Goal: Transaction & Acquisition: Purchase product/service

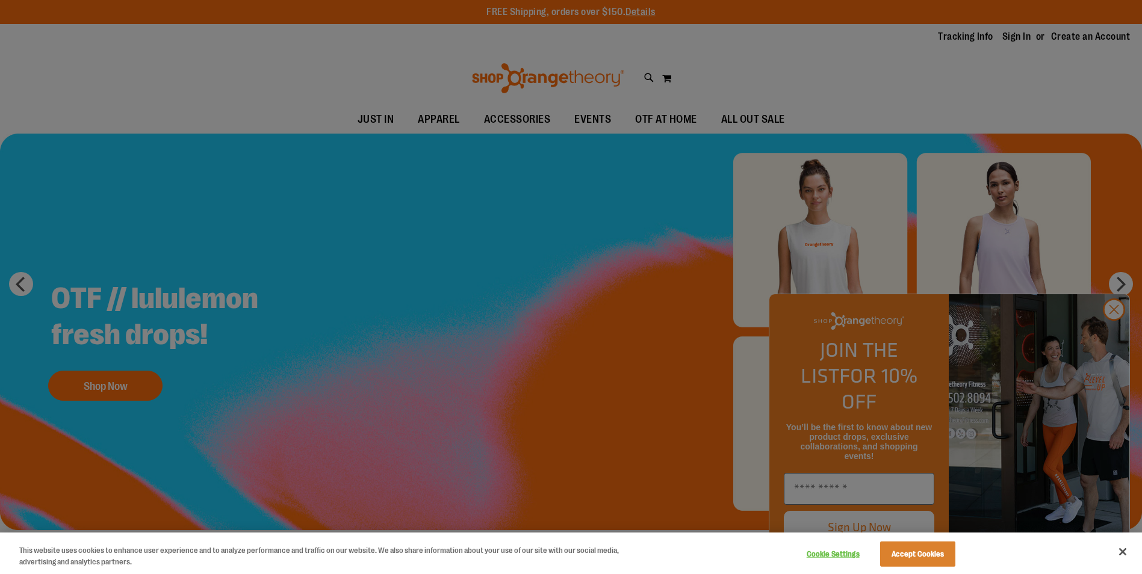
drag, startPoint x: 0, startPoint y: 0, endPoint x: 760, endPoint y: 124, distance: 769.7
click at [760, 124] on div at bounding box center [571, 287] width 1142 height 574
click at [1115, 329] on div at bounding box center [571, 287] width 1142 height 574
click at [1112, 332] on div at bounding box center [571, 287] width 1142 height 574
click at [946, 561] on button "Accept Cookies" at bounding box center [917, 554] width 75 height 25
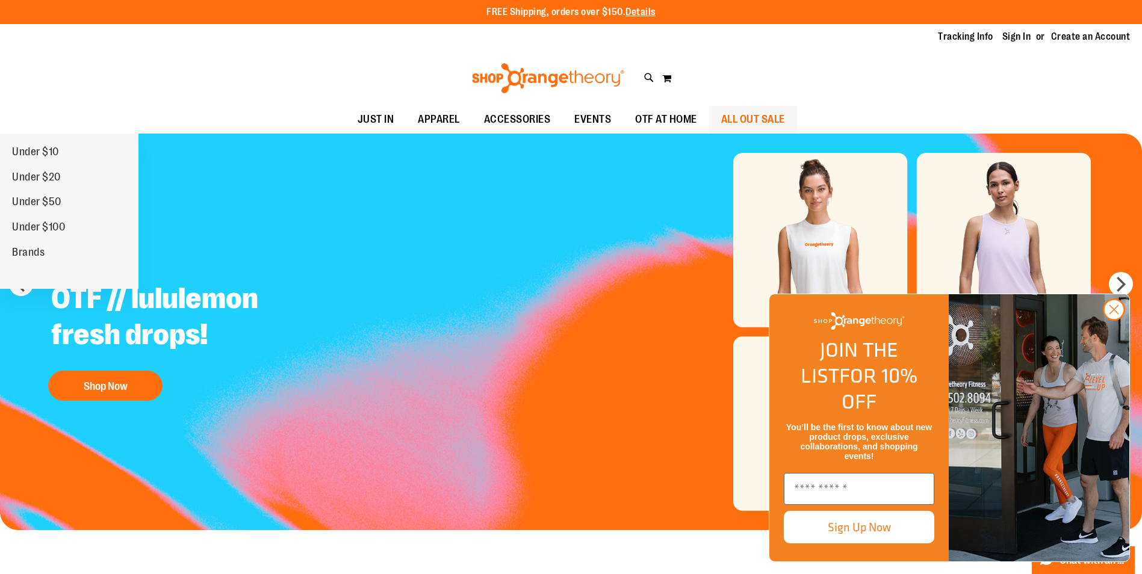
click at [785, 120] on span "ALL OUT SALE" at bounding box center [753, 119] width 64 height 27
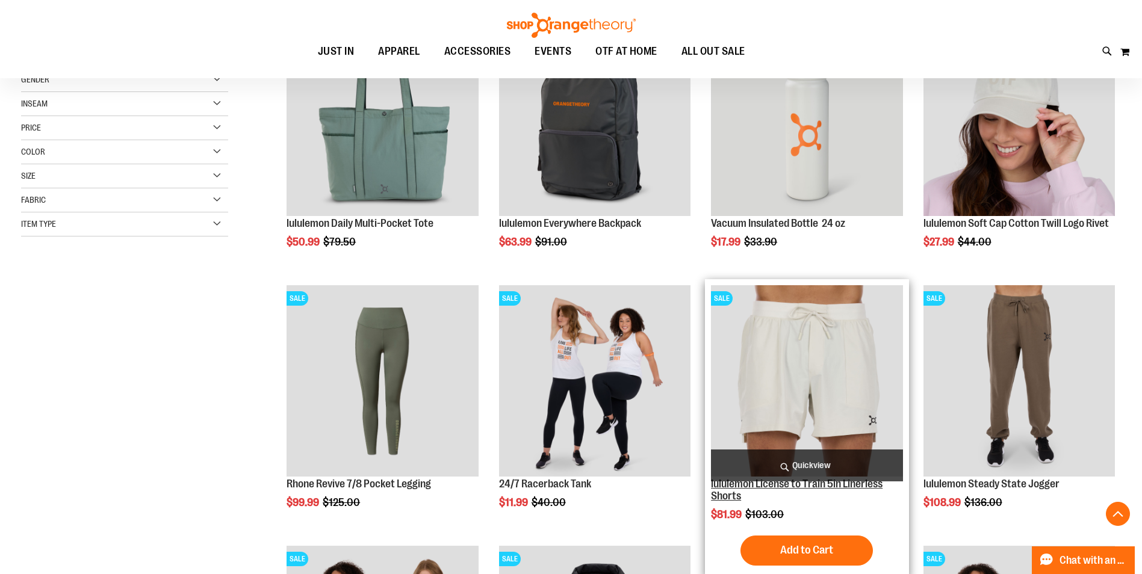
scroll to position [240, 0]
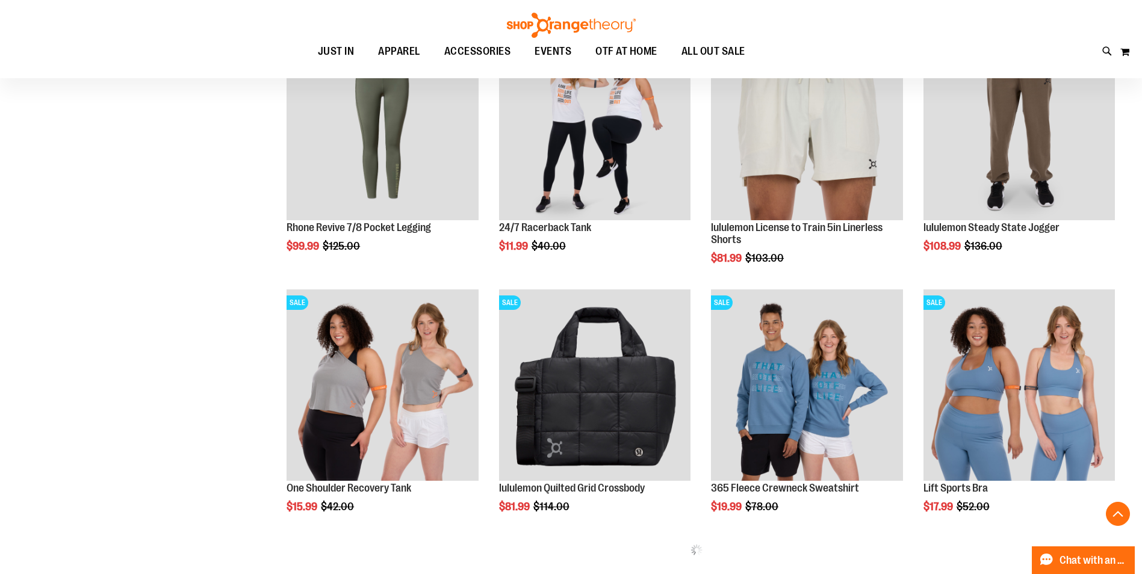
scroll to position [481, 0]
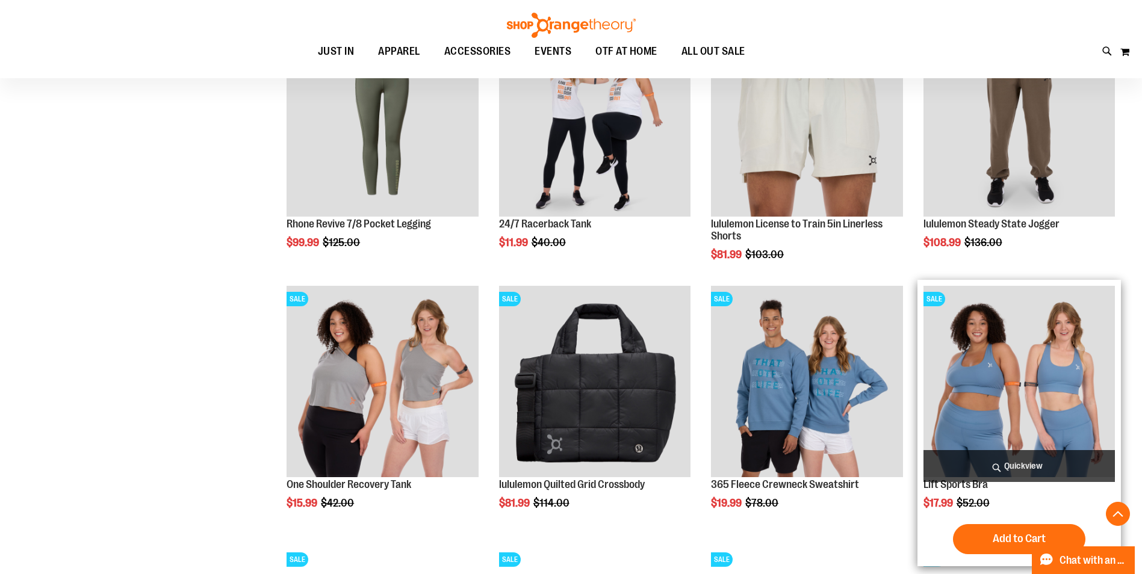
click at [997, 389] on img "product" at bounding box center [1018, 381] width 191 height 191
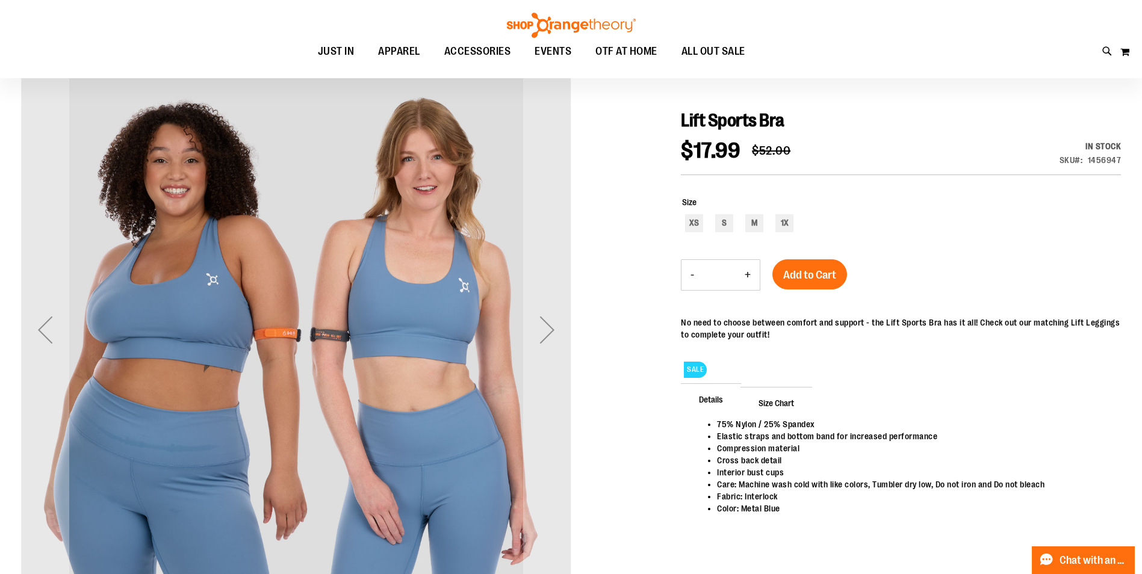
scroll to position [60, 0]
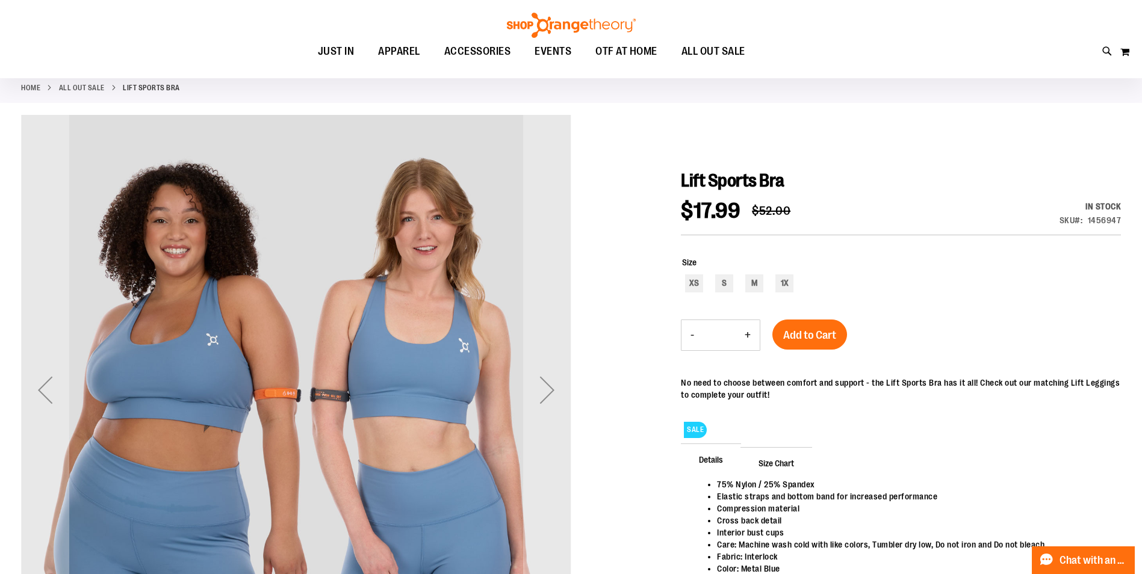
click at [778, 462] on span "Size Chart" at bounding box center [776, 462] width 72 height 31
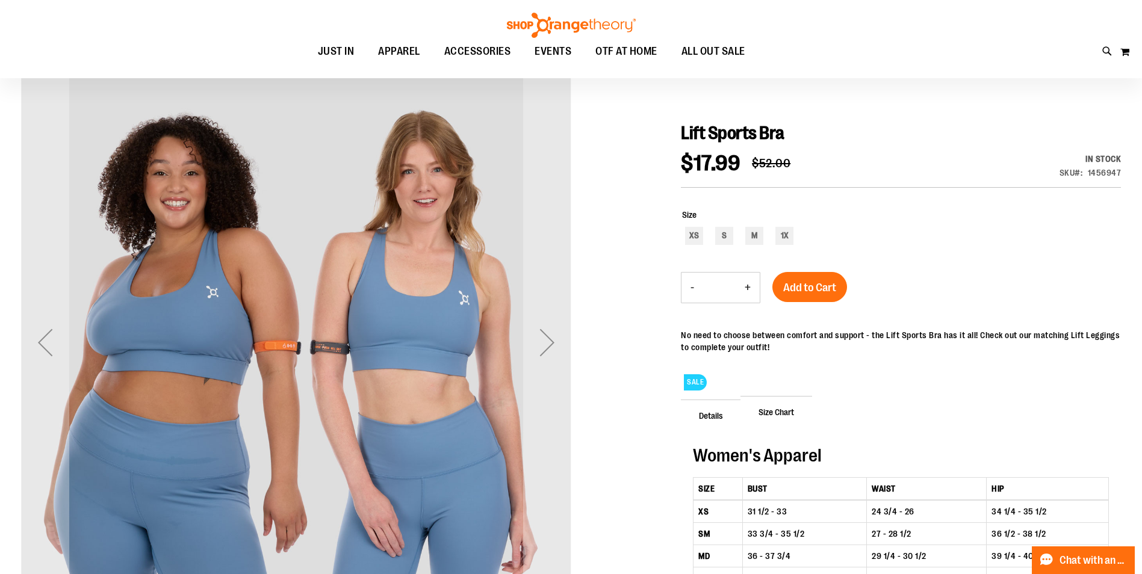
scroll to position [180, 0]
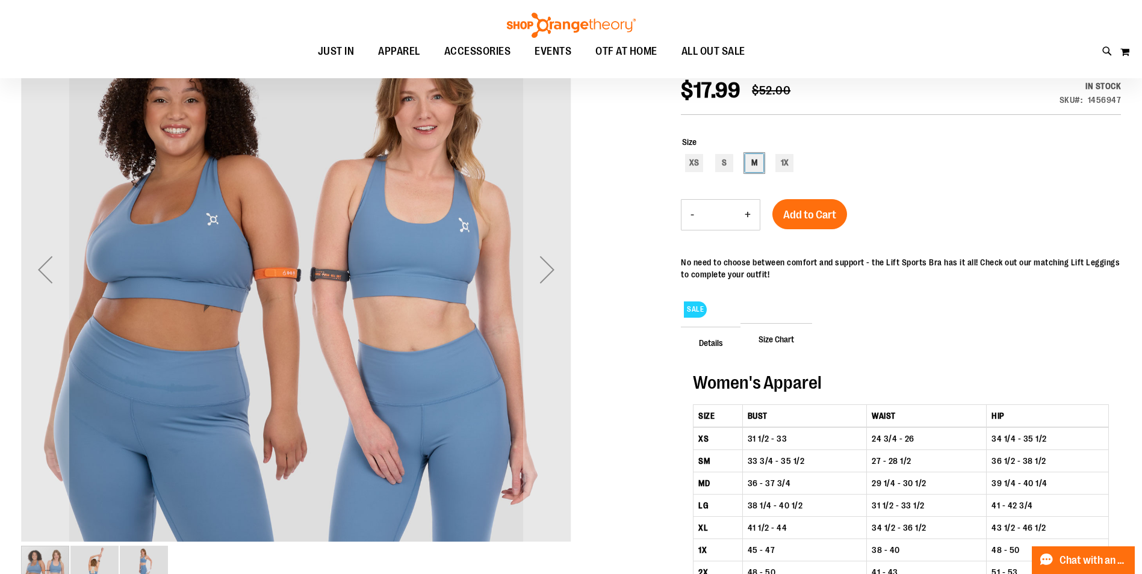
click at [750, 160] on div "M" at bounding box center [754, 163] width 18 height 18
type input "***"
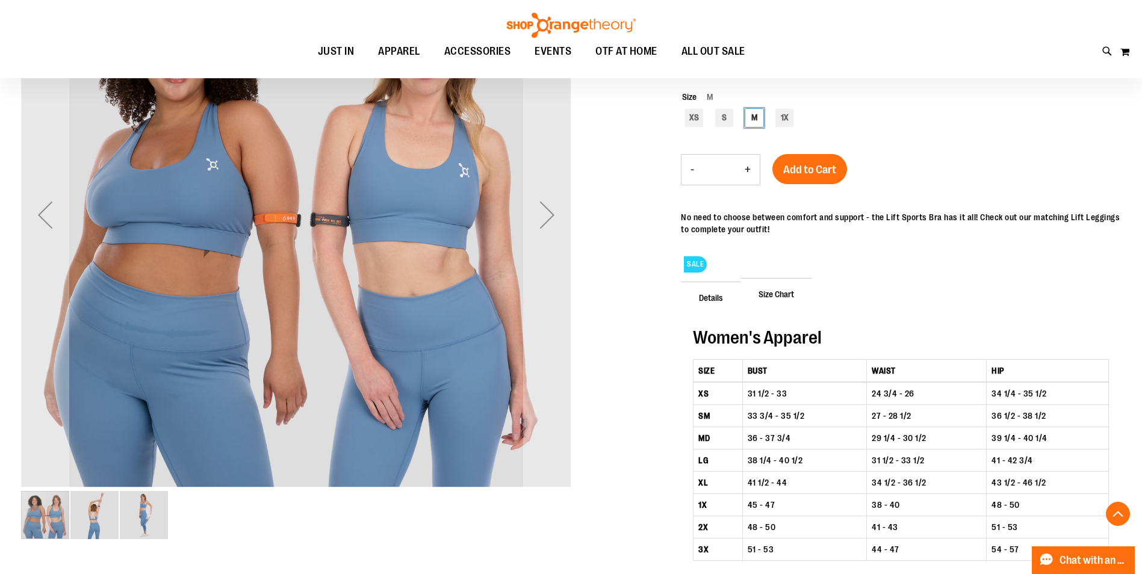
scroll to position [120, 0]
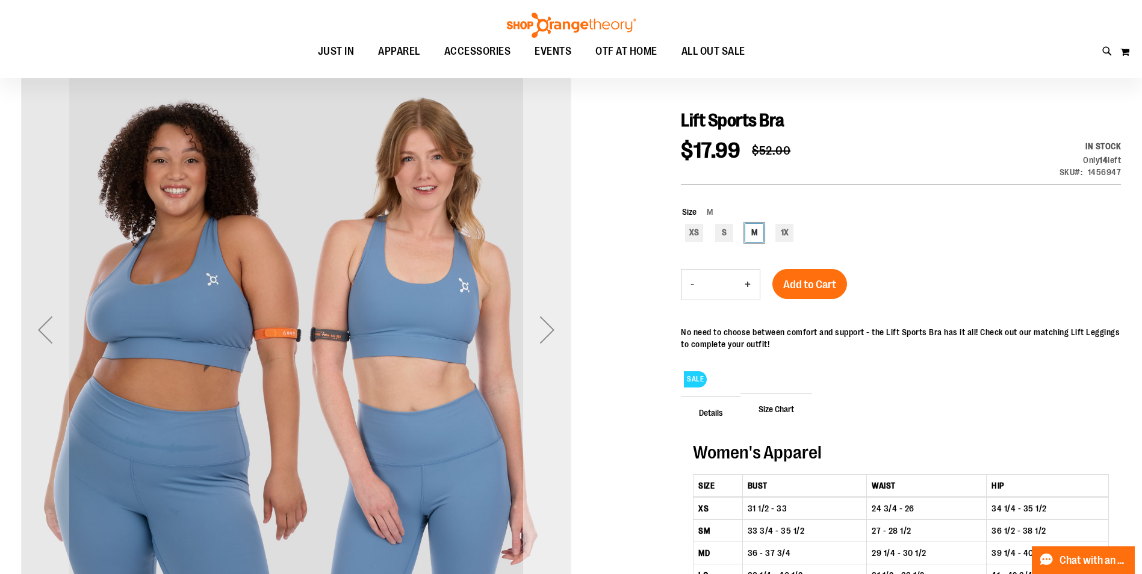
click at [548, 323] on div "Next" at bounding box center [547, 330] width 48 height 48
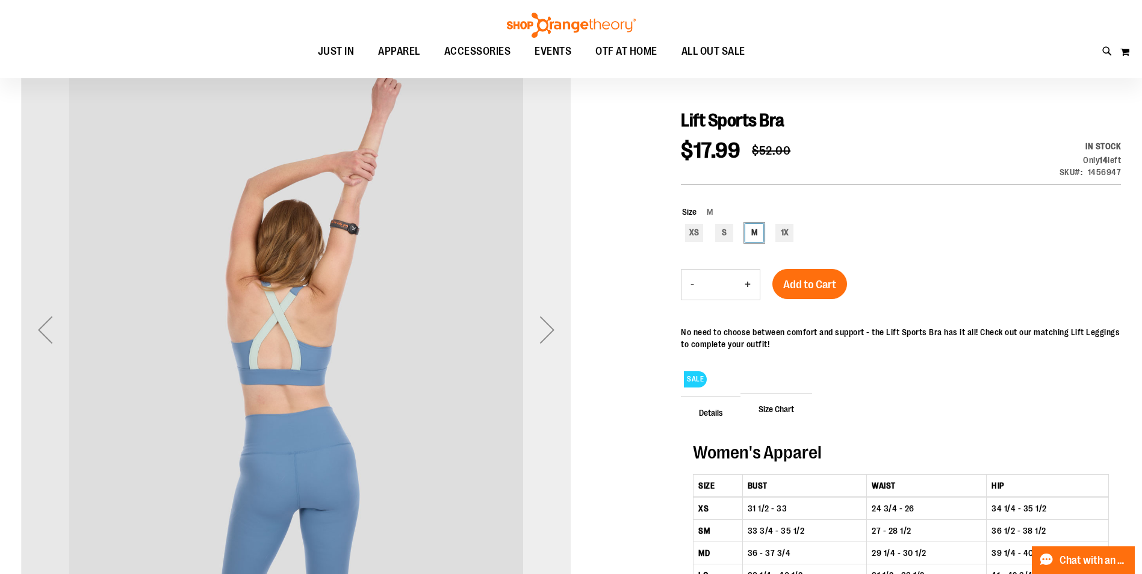
click at [549, 324] on div "Next" at bounding box center [547, 330] width 48 height 48
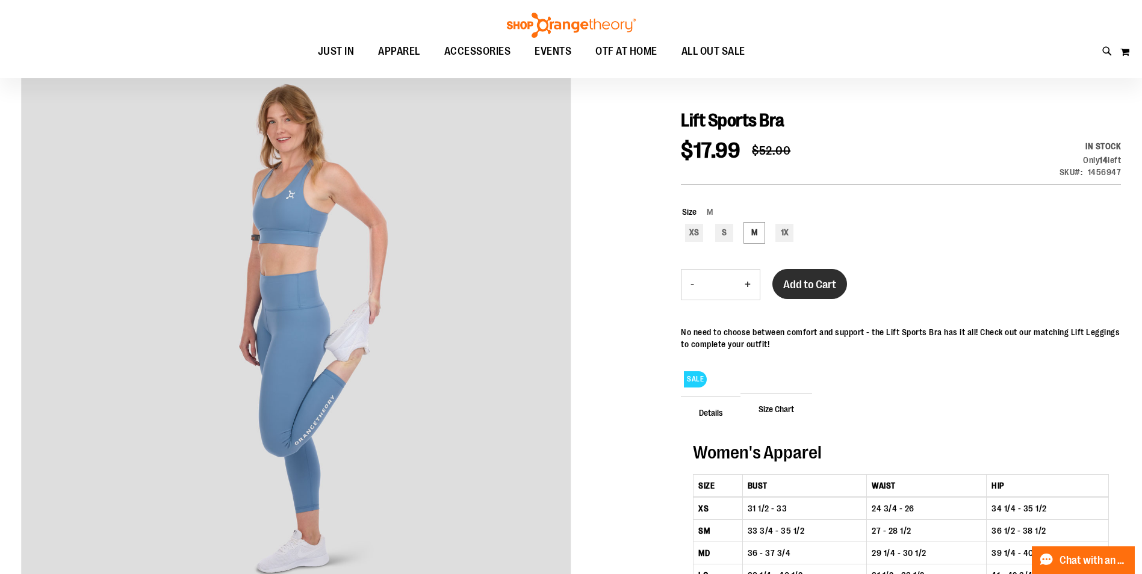
click at [802, 287] on span "Add to Cart" at bounding box center [809, 284] width 53 height 13
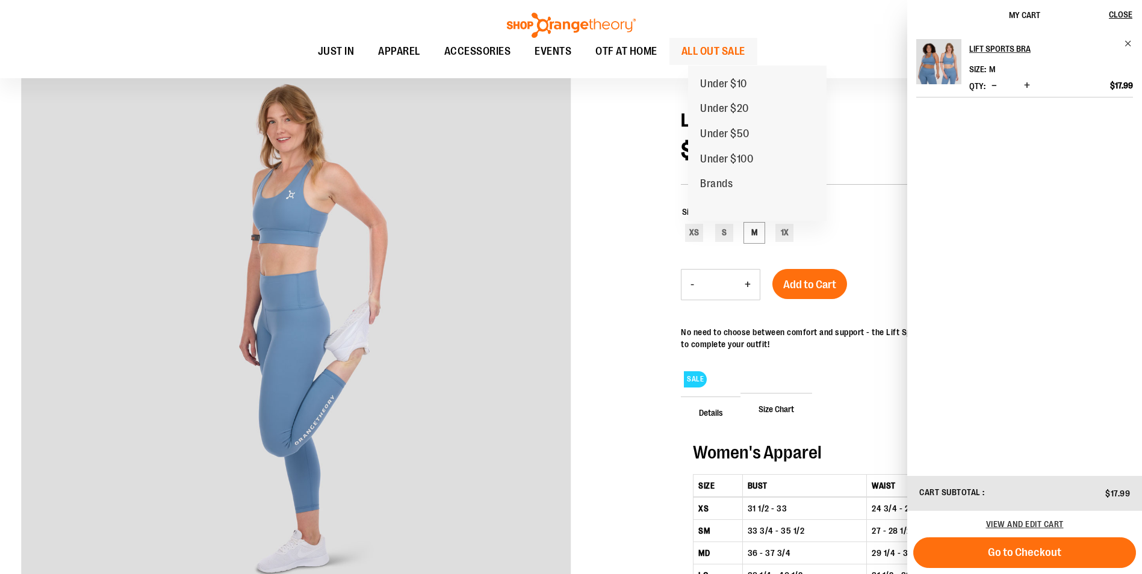
click at [740, 50] on span "ALL OUT SALE" at bounding box center [713, 51] width 64 height 27
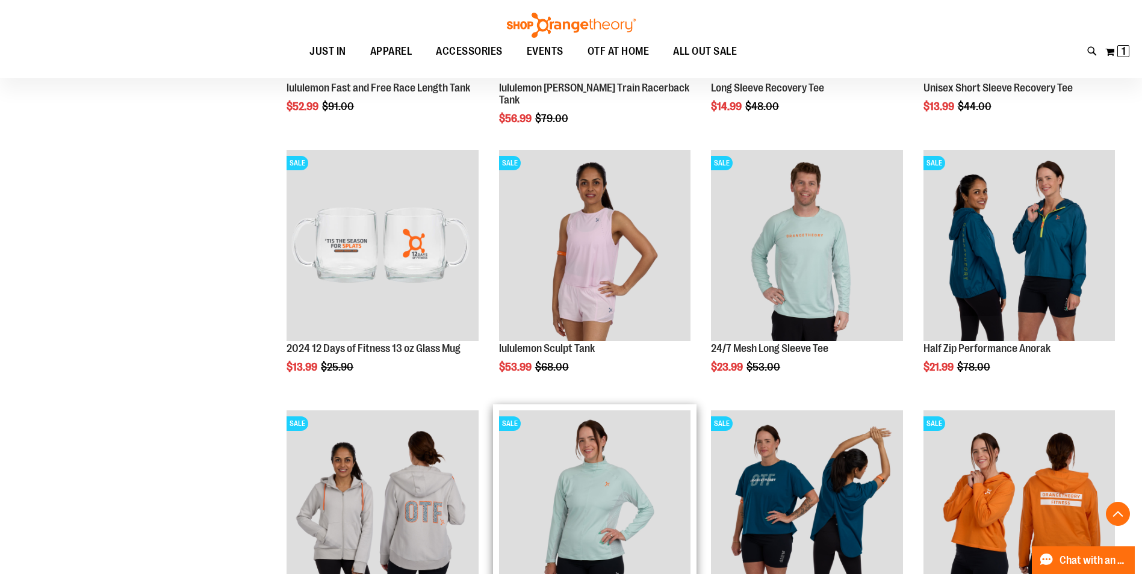
scroll to position [1143, 0]
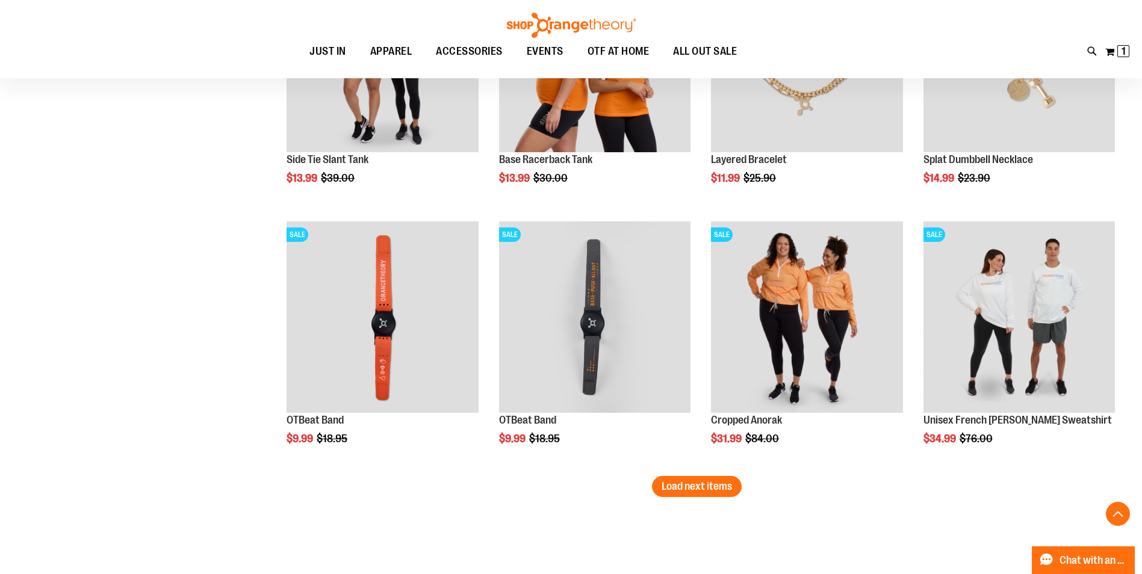
scroll to position [2226, 0]
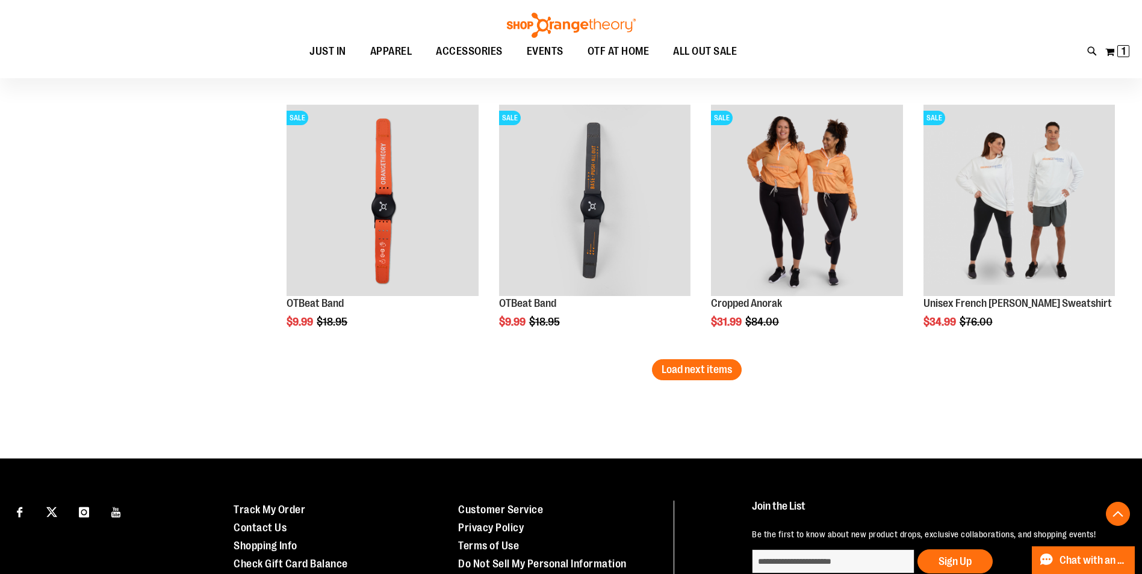
click at [693, 364] on span "Load next items" at bounding box center [696, 370] width 70 height 12
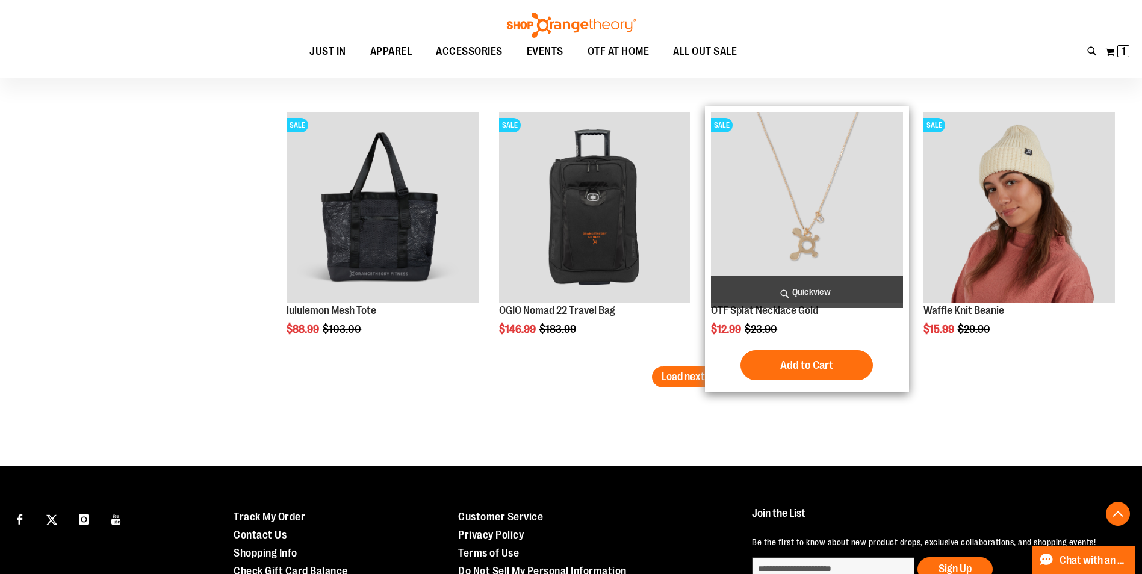
scroll to position [3009, 0]
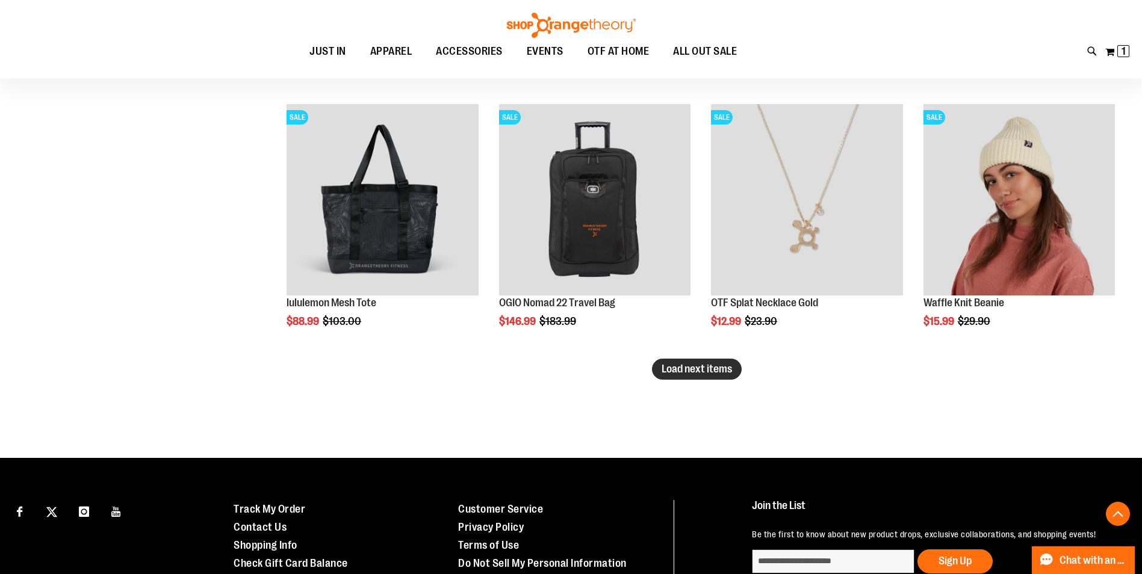
click at [695, 371] on span "Load next items" at bounding box center [696, 369] width 70 height 12
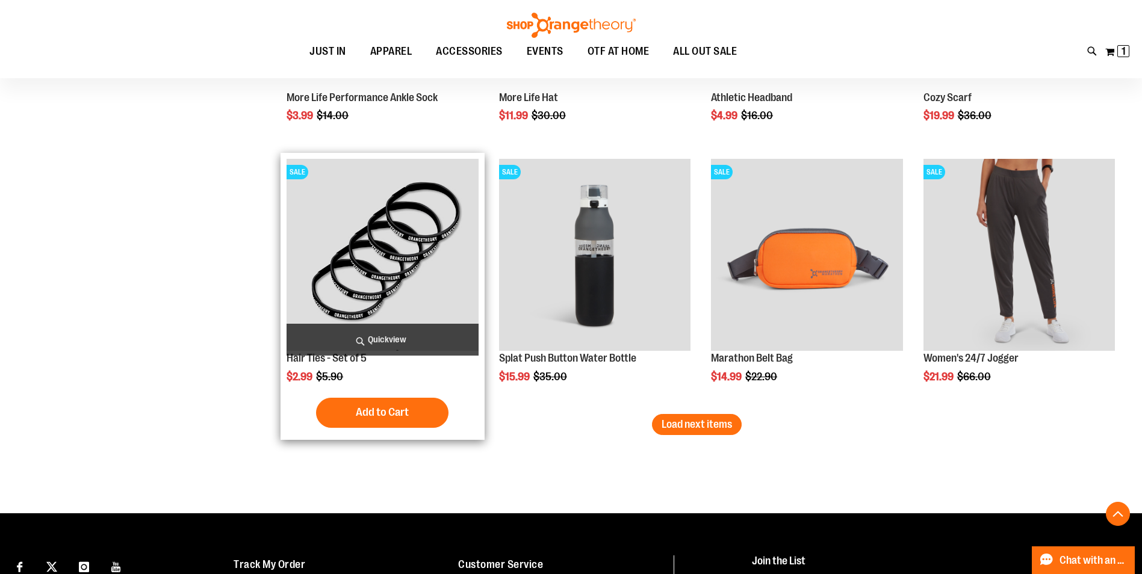
scroll to position [3791, 0]
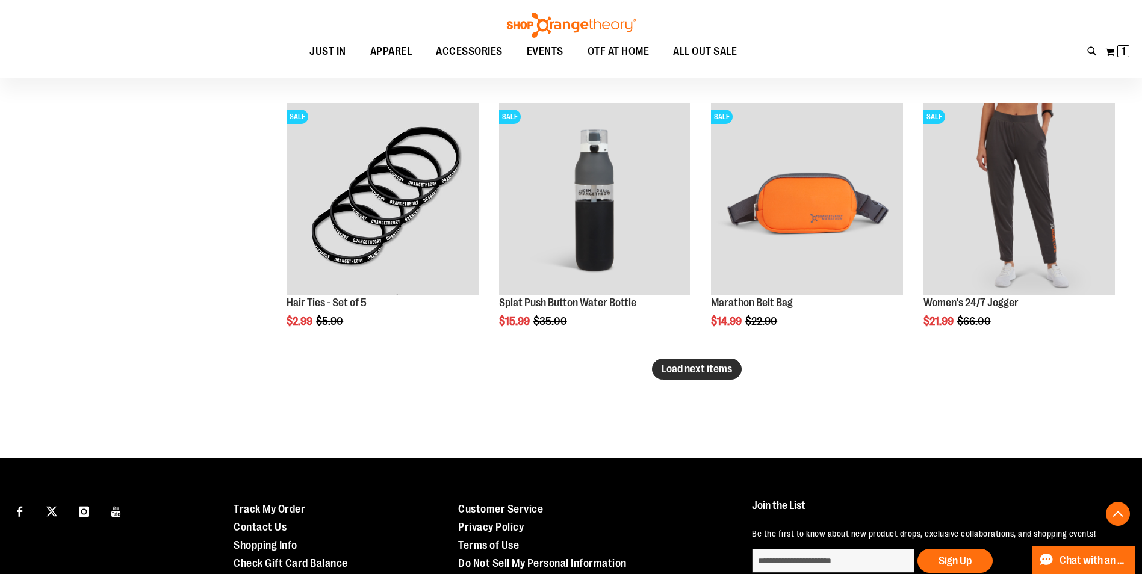
click at [707, 379] on button "Load next items" at bounding box center [697, 369] width 90 height 21
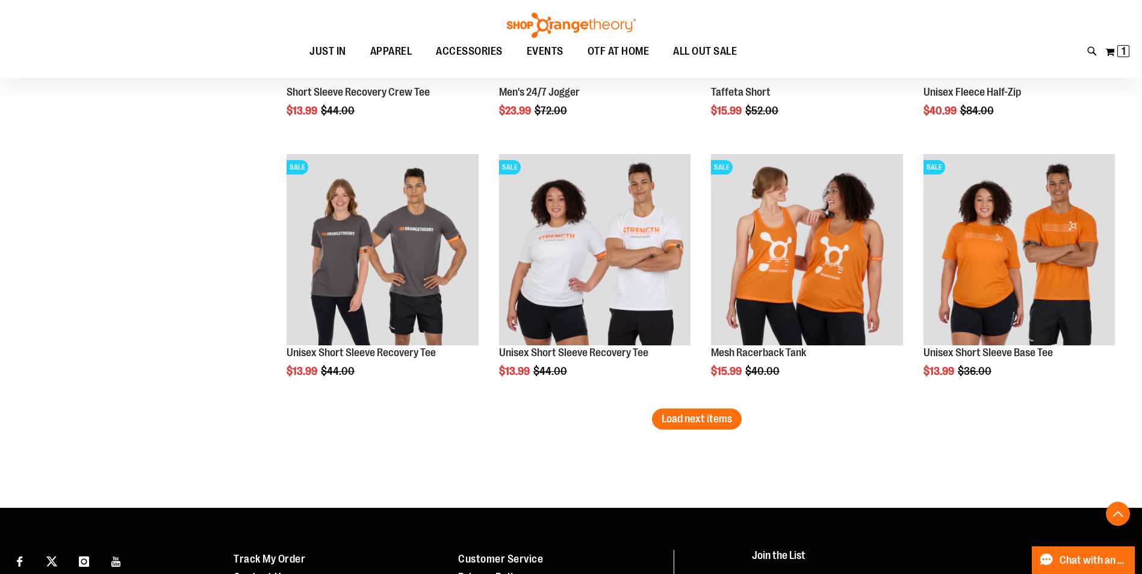
scroll to position [4574, 0]
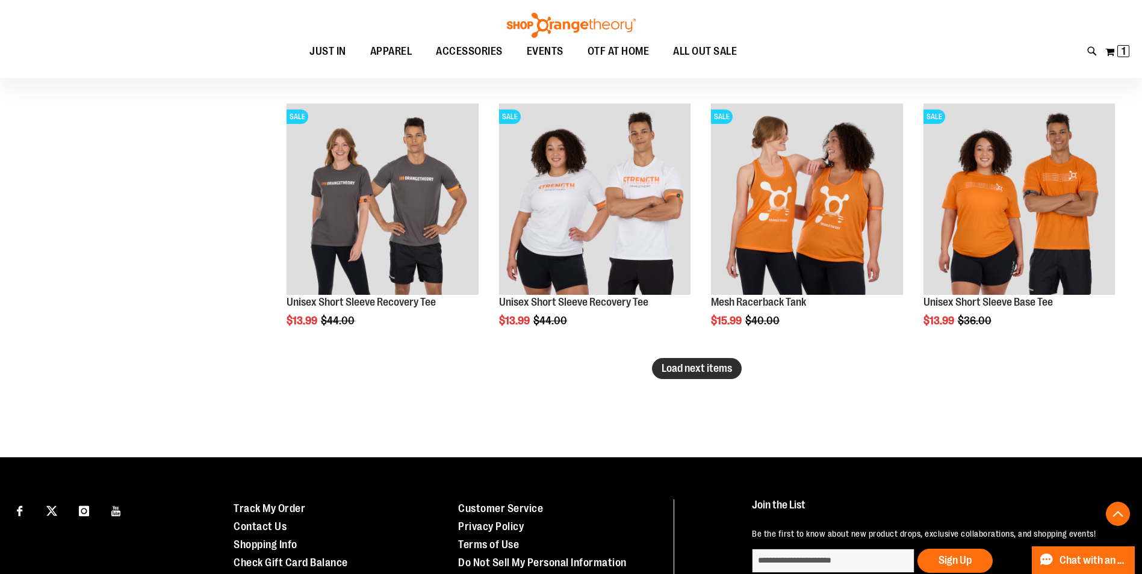
click at [722, 366] on span "Load next items" at bounding box center [696, 368] width 70 height 12
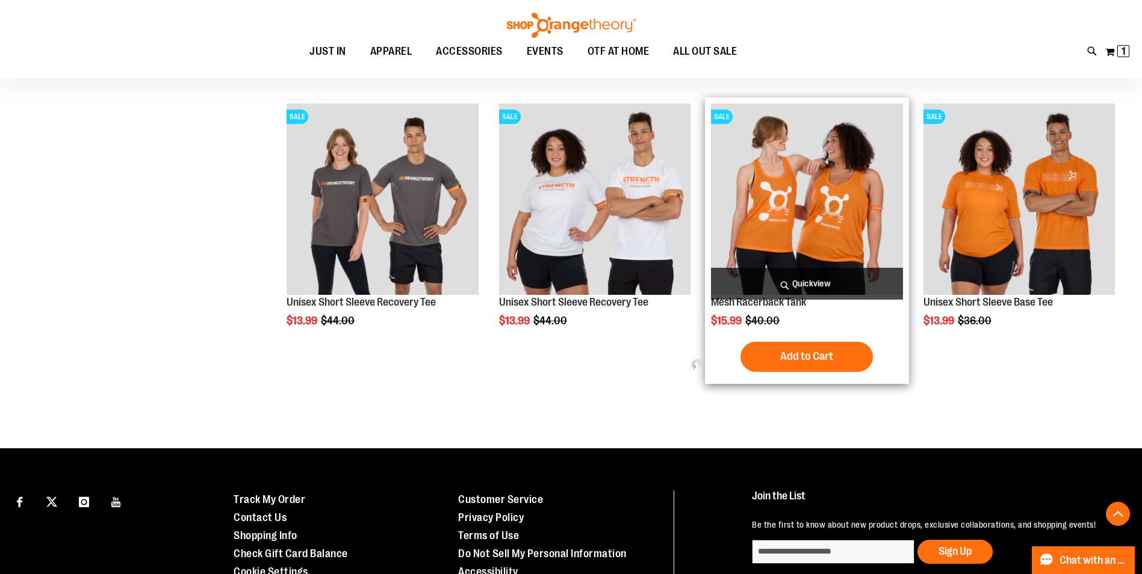
click at [842, 215] on img "product" at bounding box center [806, 199] width 191 height 191
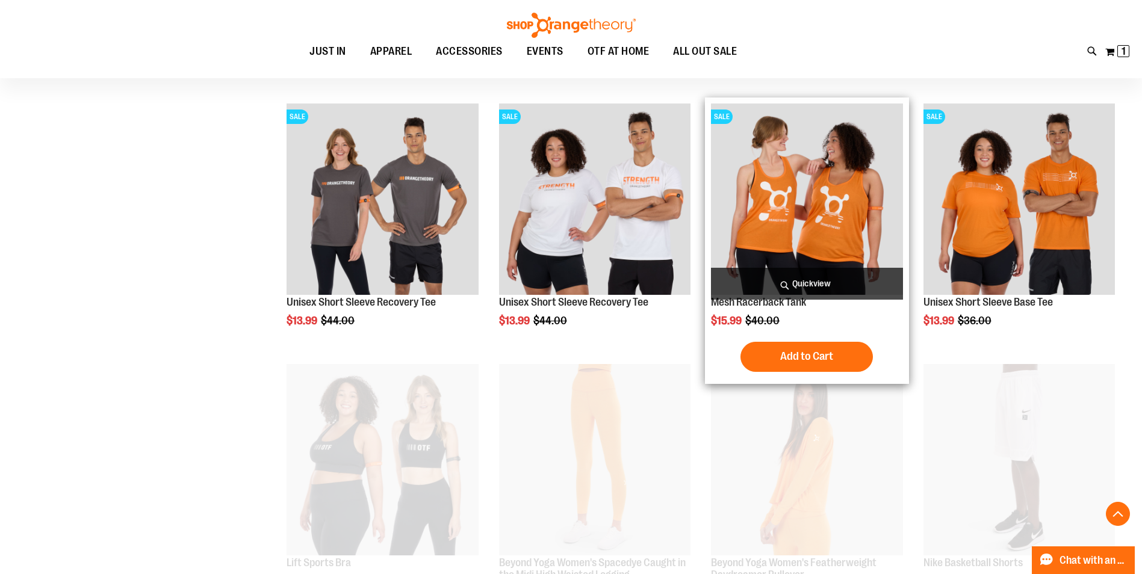
click at [837, 215] on img "product" at bounding box center [806, 199] width 191 height 191
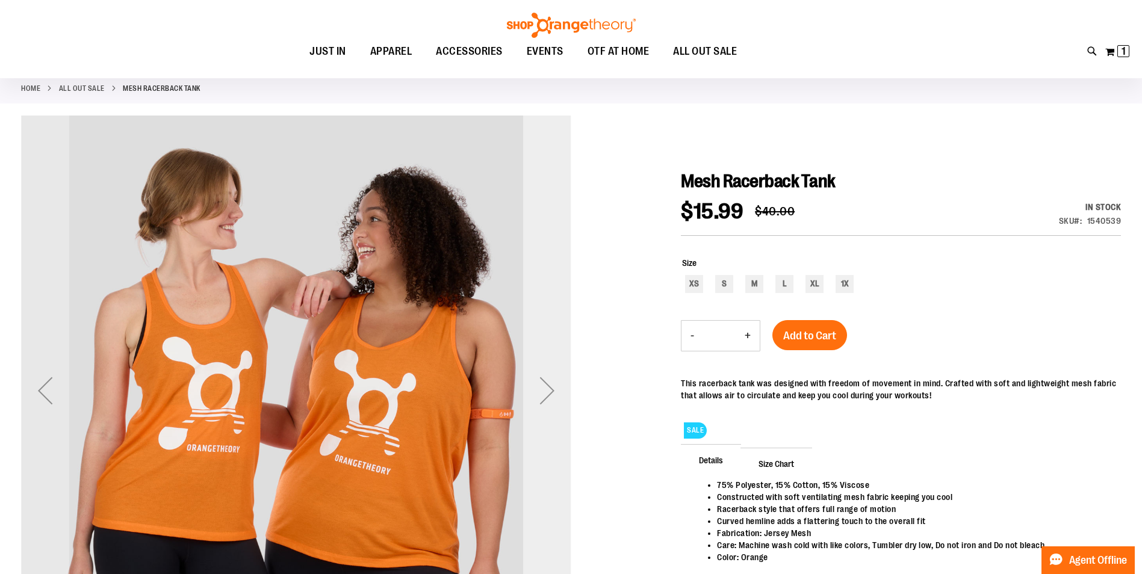
scroll to position [60, 0]
click at [550, 385] on div "Next" at bounding box center [547, 390] width 48 height 48
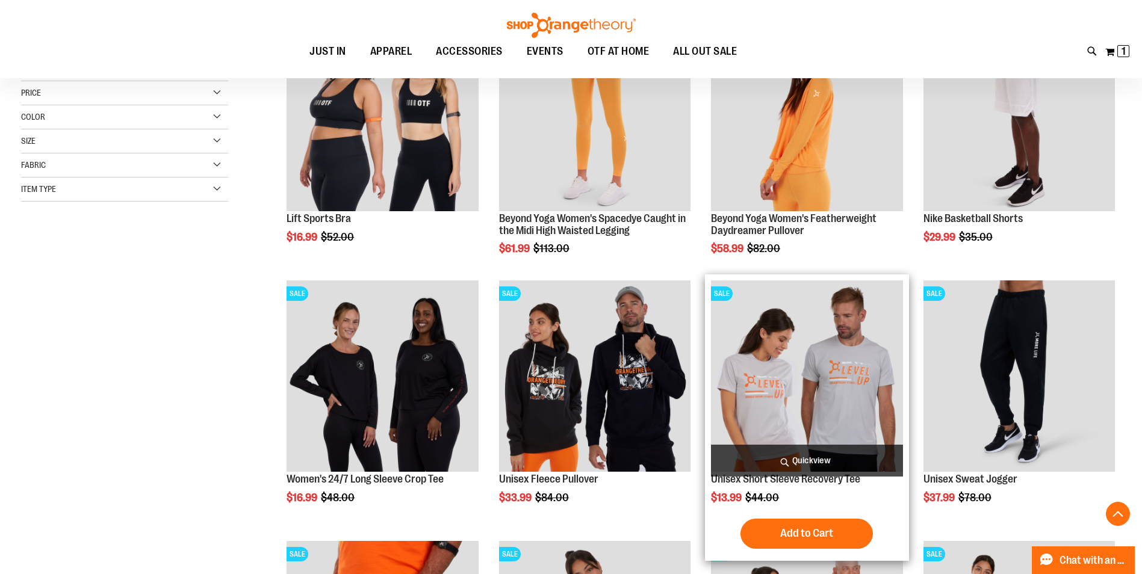
scroll to position [130, 0]
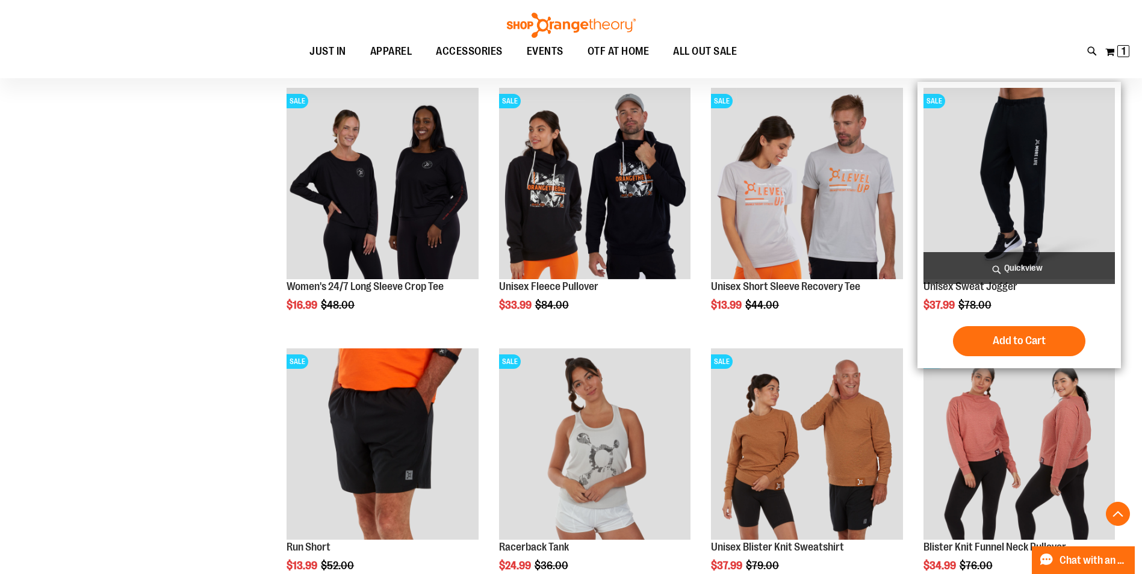
scroll to position [491, 0]
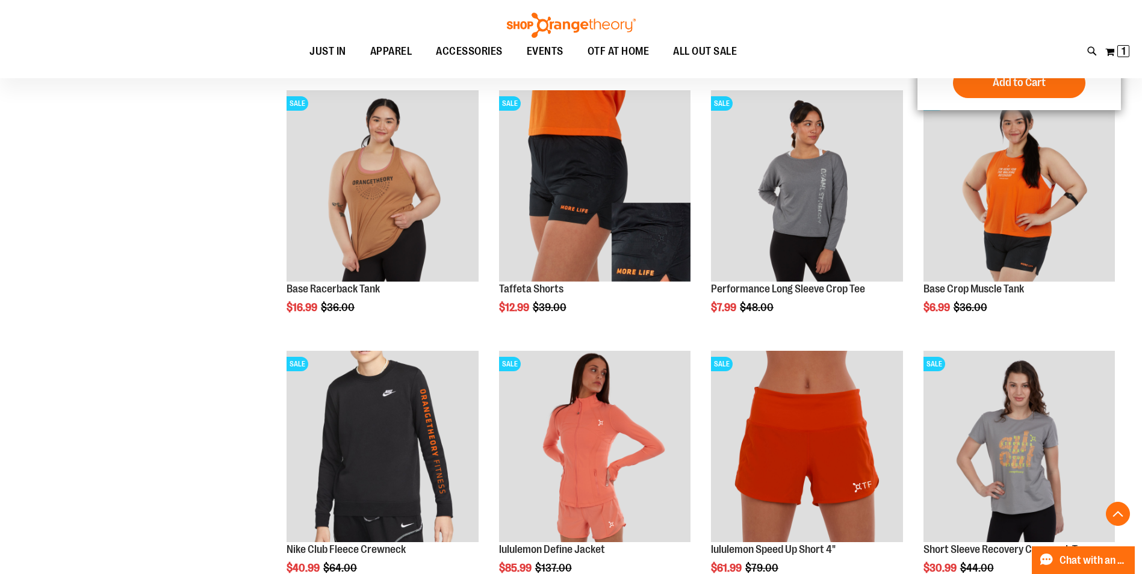
scroll to position [973, 0]
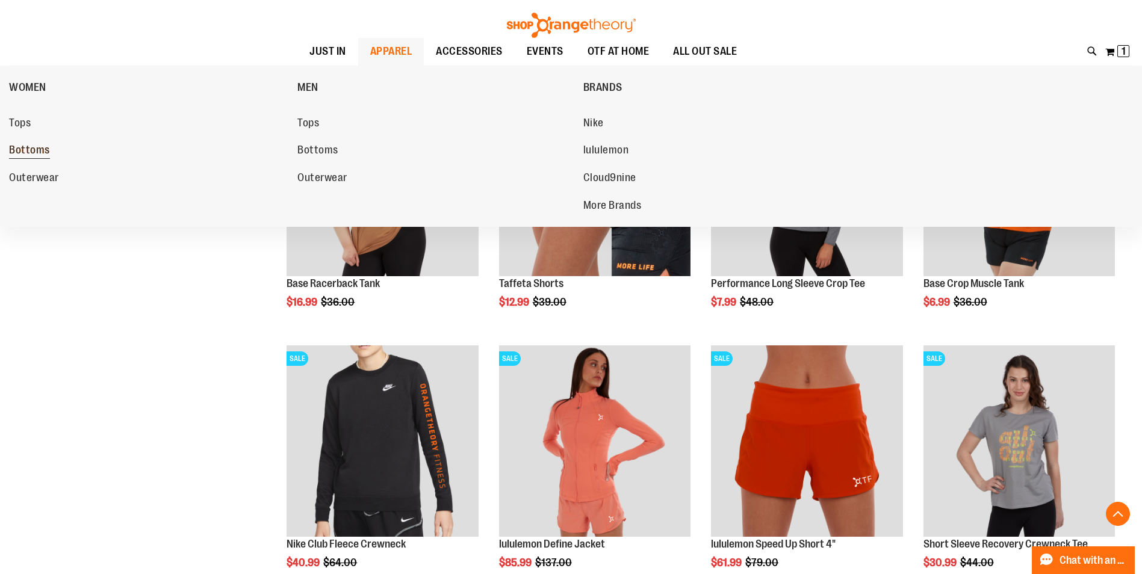
click at [33, 152] on span "Bottoms" at bounding box center [29, 151] width 41 height 15
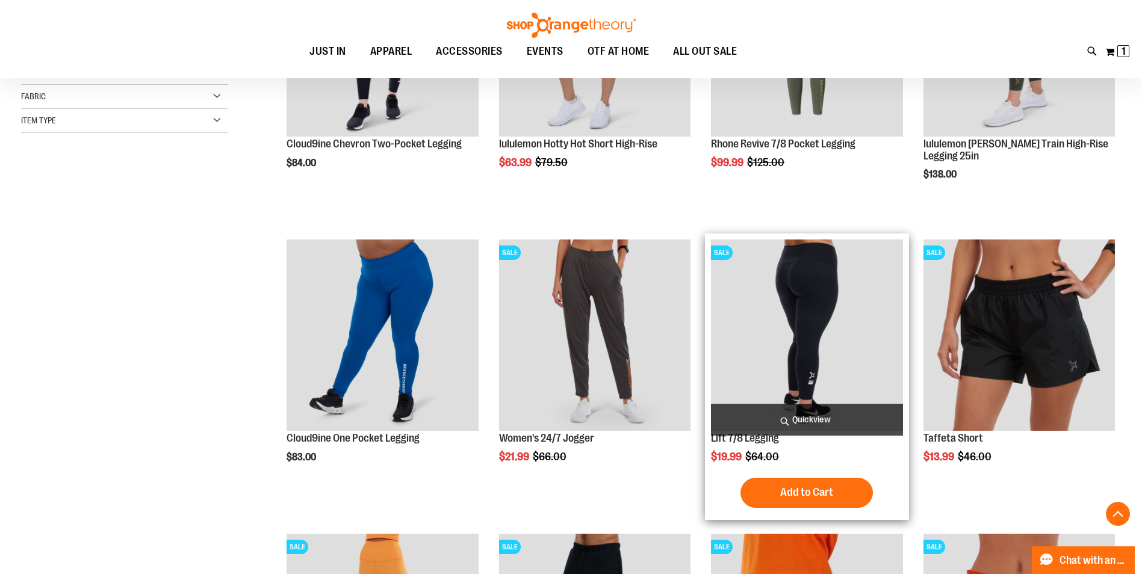
scroll to position [302, 0]
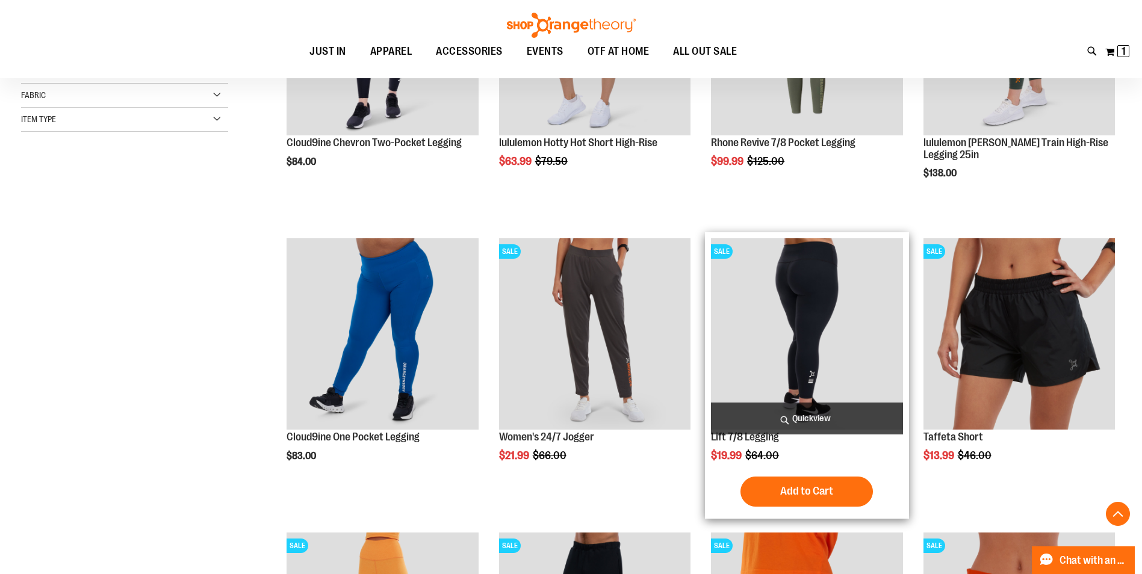
click at [792, 324] on img "product" at bounding box center [806, 333] width 191 height 191
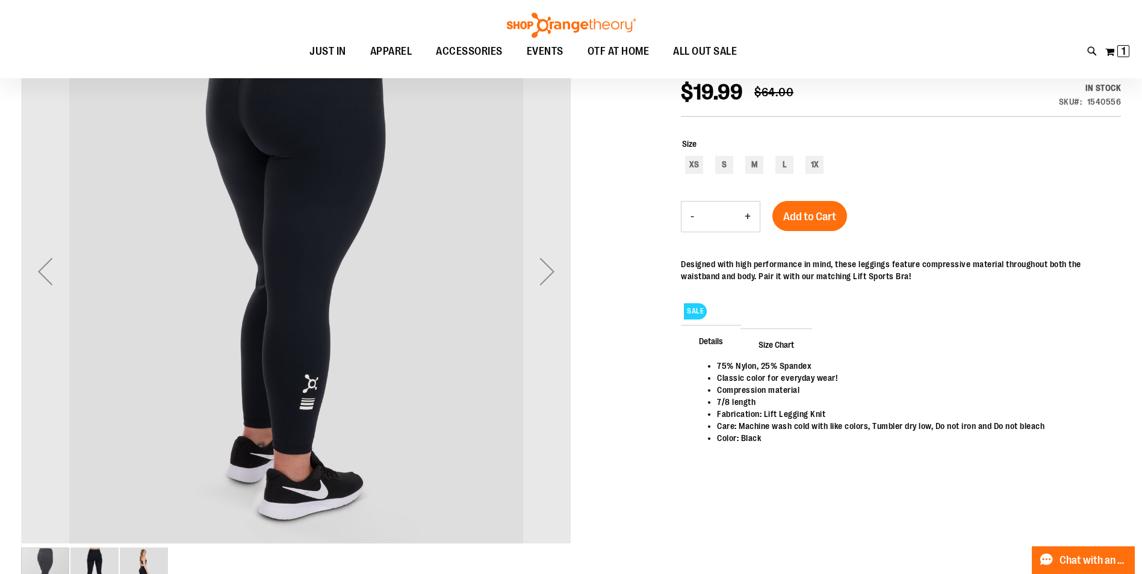
scroll to position [181, 0]
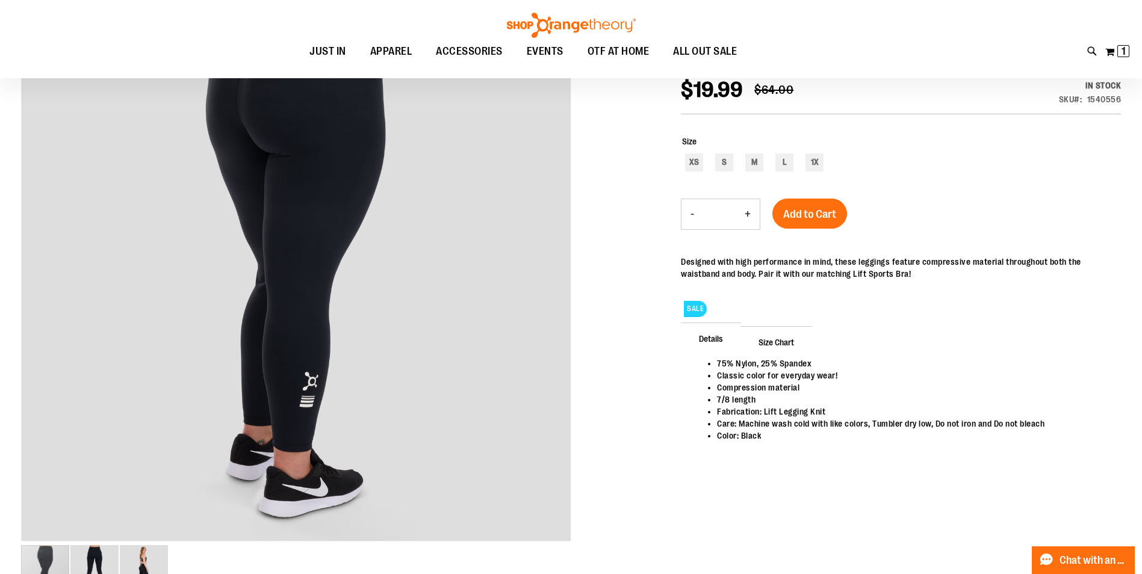
click at [776, 339] on span "Size Chart" at bounding box center [776, 341] width 72 height 31
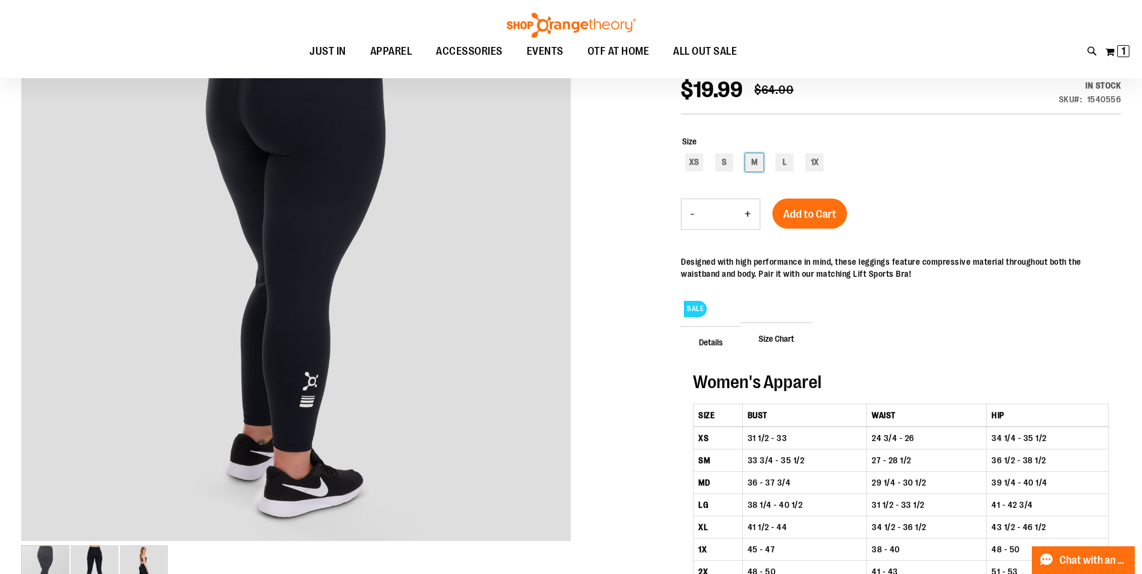
drag, startPoint x: 749, startPoint y: 163, endPoint x: 770, endPoint y: 173, distance: 22.9
click at [751, 163] on div "M" at bounding box center [754, 162] width 18 height 18
type input "***"
click at [841, 218] on button "Add to Cart" at bounding box center [809, 214] width 75 height 30
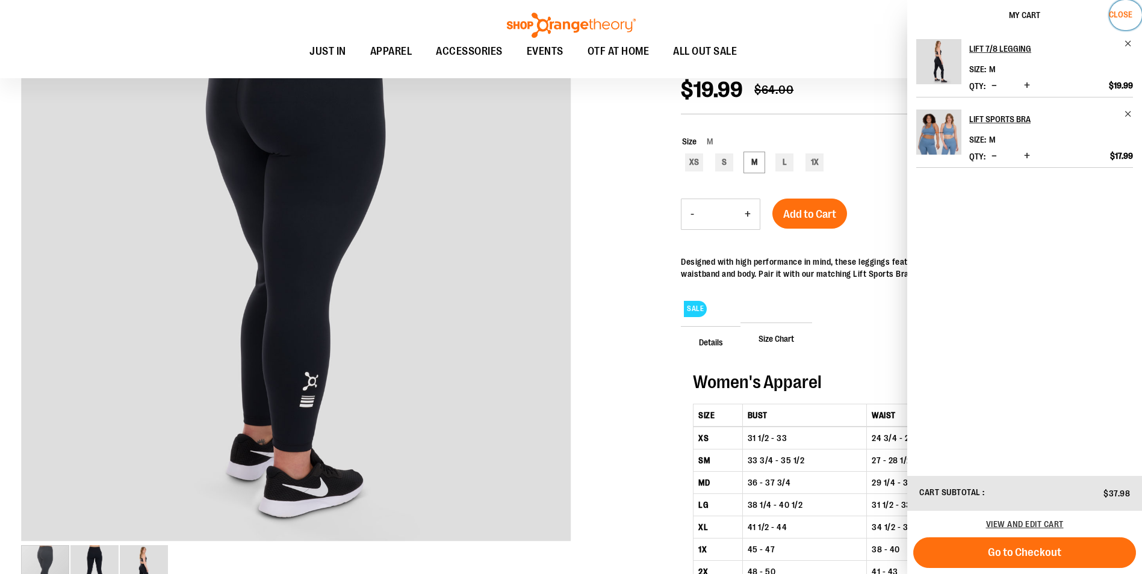
click at [1123, 13] on span "Close" at bounding box center [1120, 15] width 23 height 10
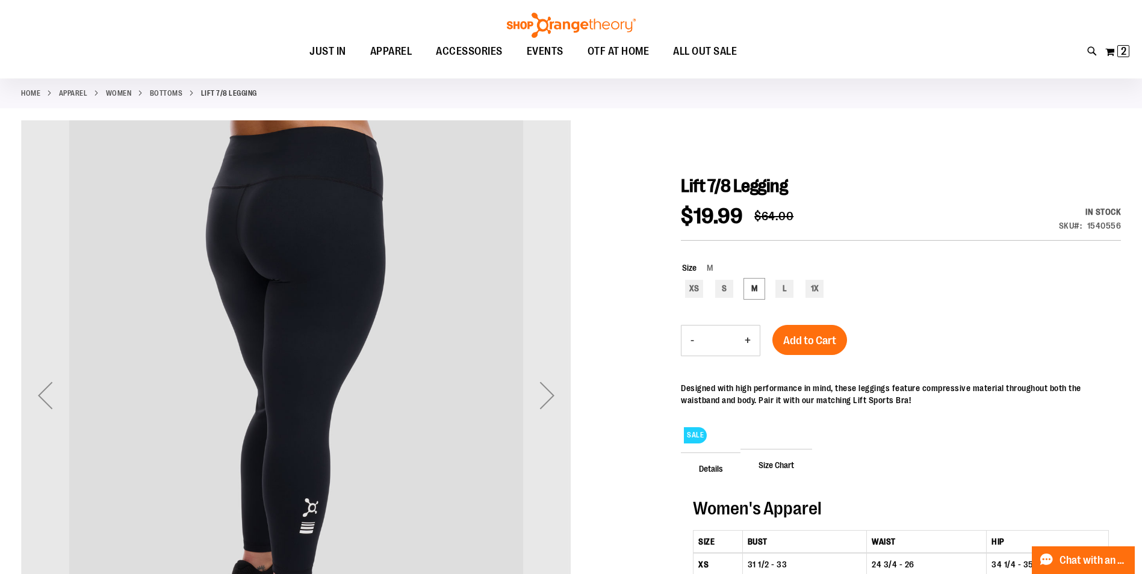
scroll to position [0, 0]
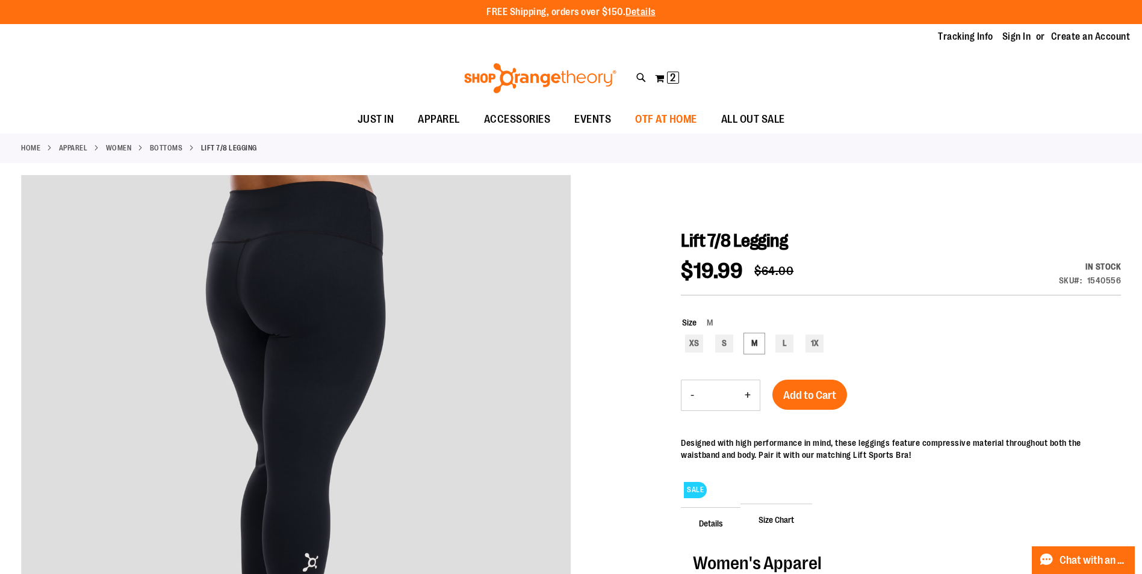
click at [690, 118] on span "OTF AT HOME" at bounding box center [666, 119] width 62 height 27
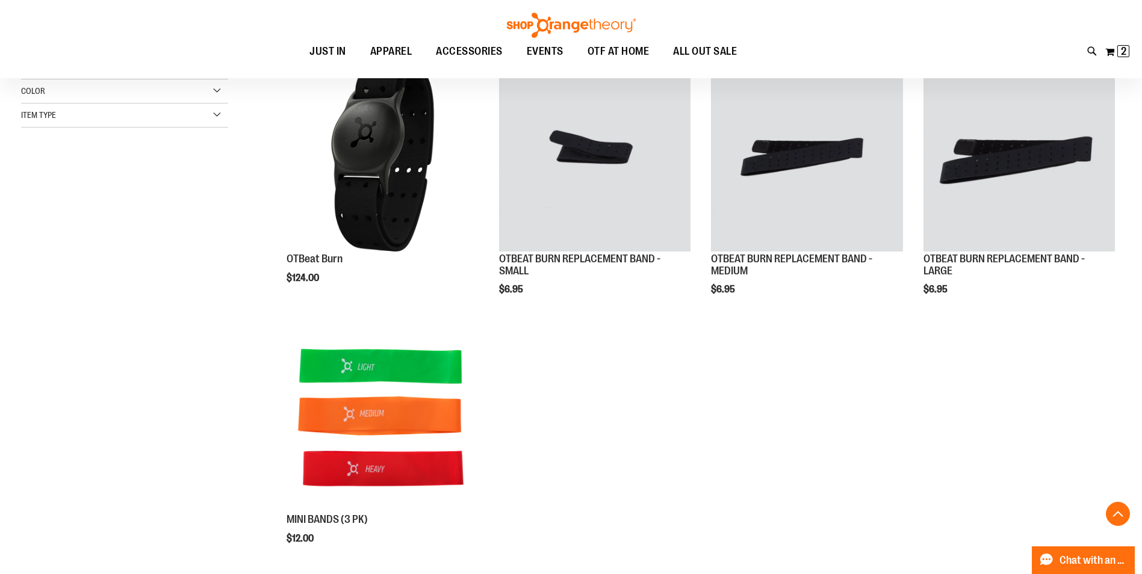
scroll to position [300, 0]
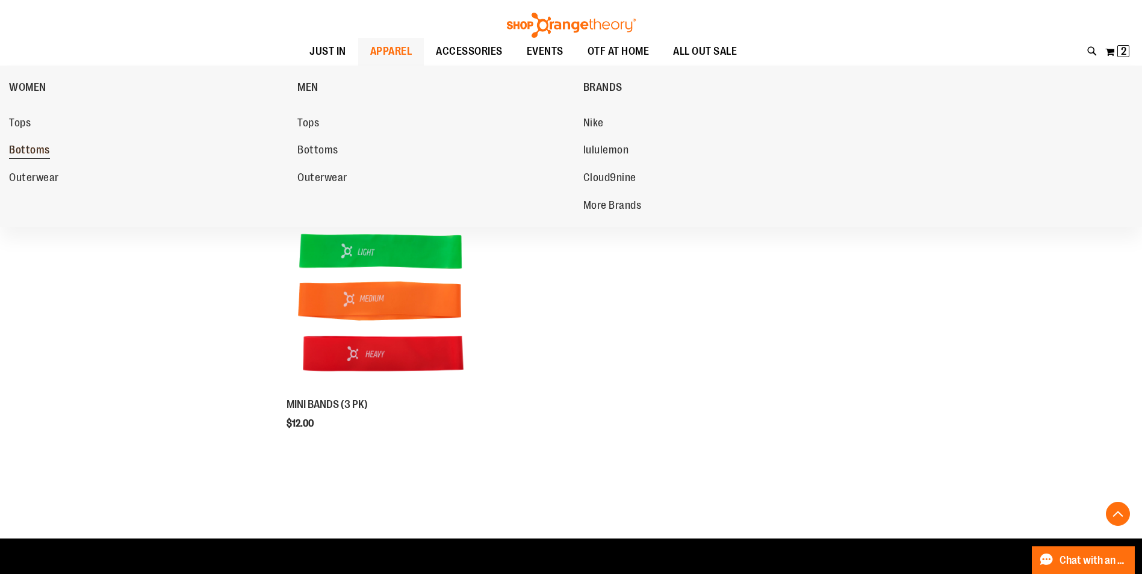
click at [28, 155] on span "Bottoms" at bounding box center [29, 151] width 41 height 15
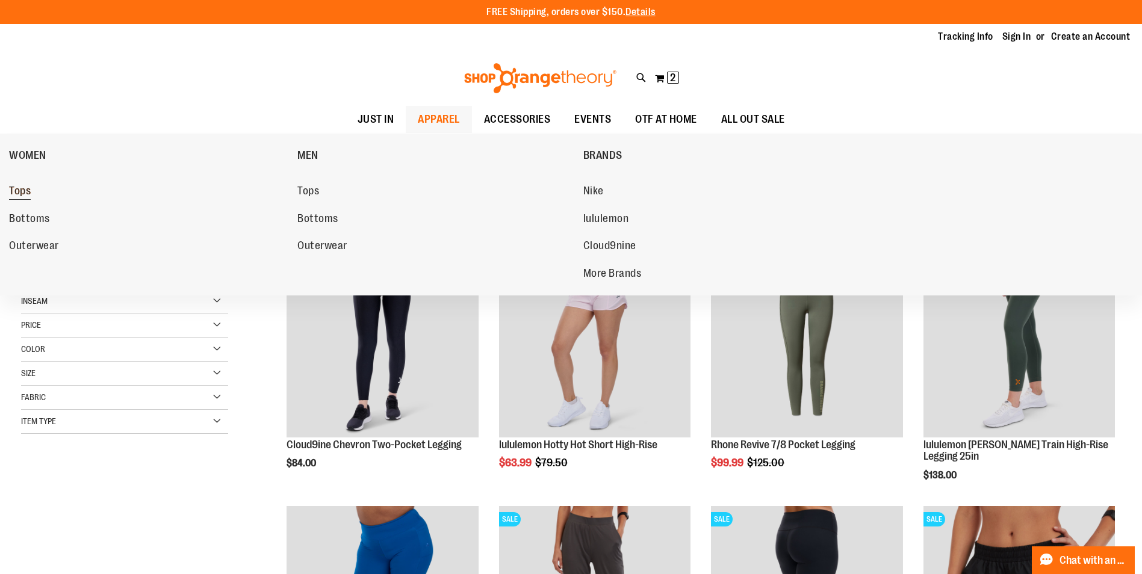
click at [21, 188] on span "Tops" at bounding box center [20, 192] width 22 height 15
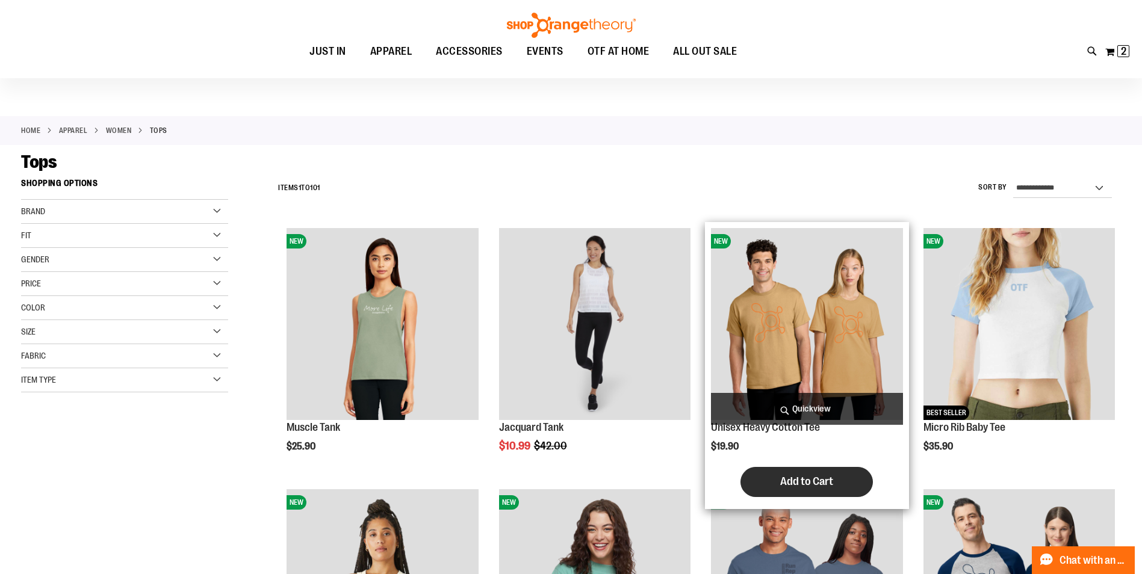
scroll to position [181, 0]
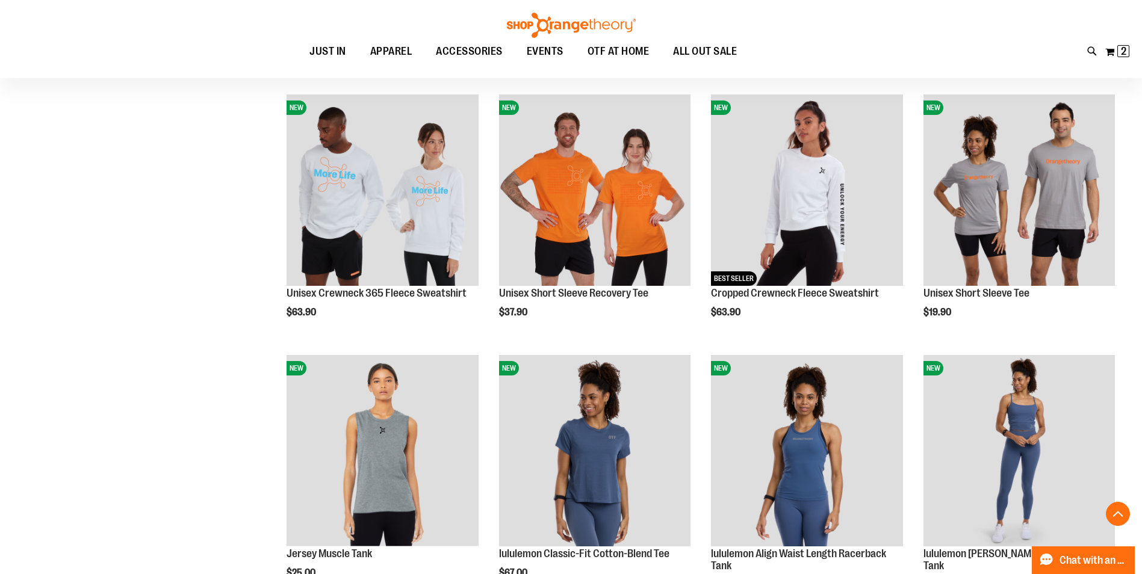
scroll to position [963, 0]
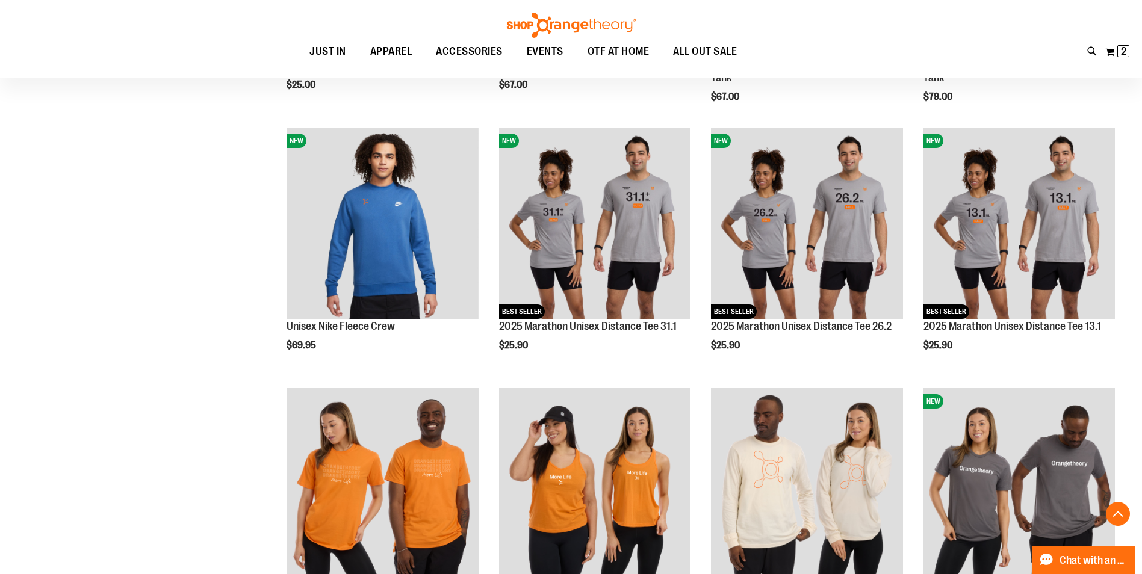
scroll to position [1324, 0]
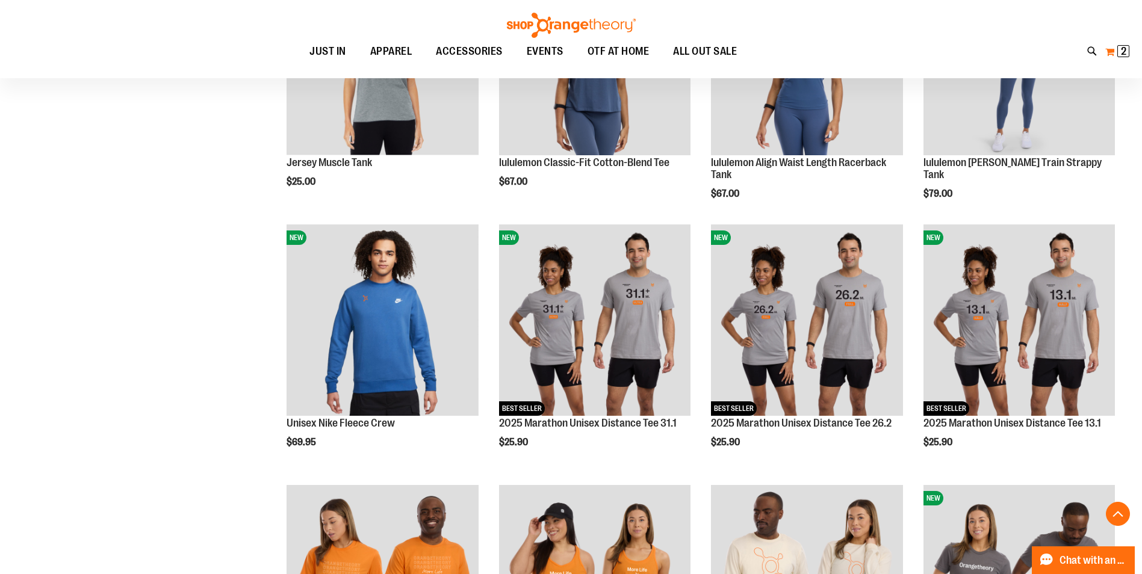
click at [1126, 56] on span "2" at bounding box center [1123, 51] width 5 height 12
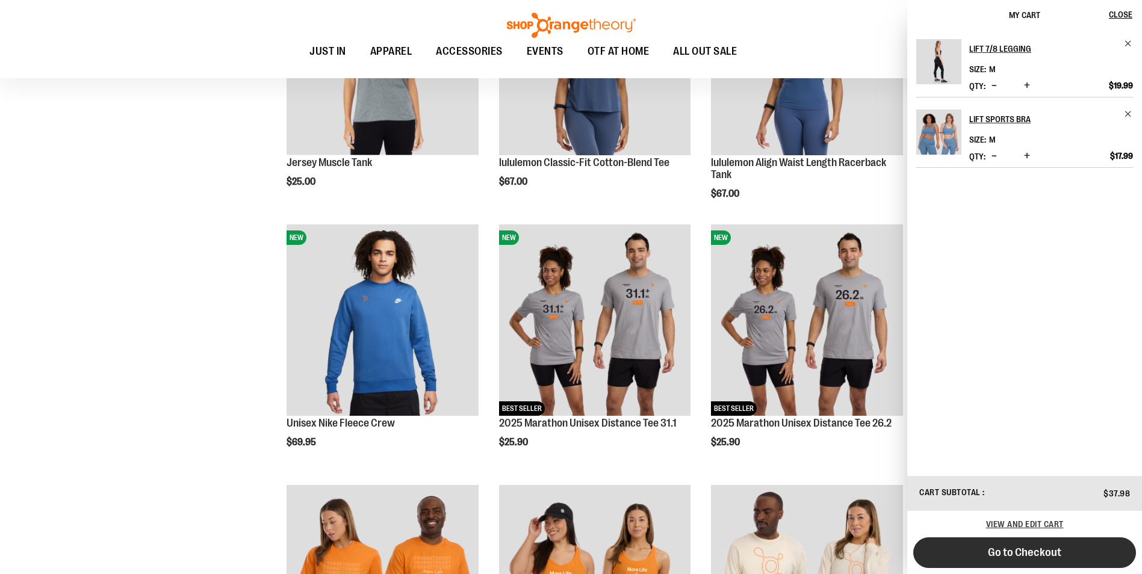
click at [1026, 553] on span "Go to Checkout" at bounding box center [1024, 552] width 73 height 13
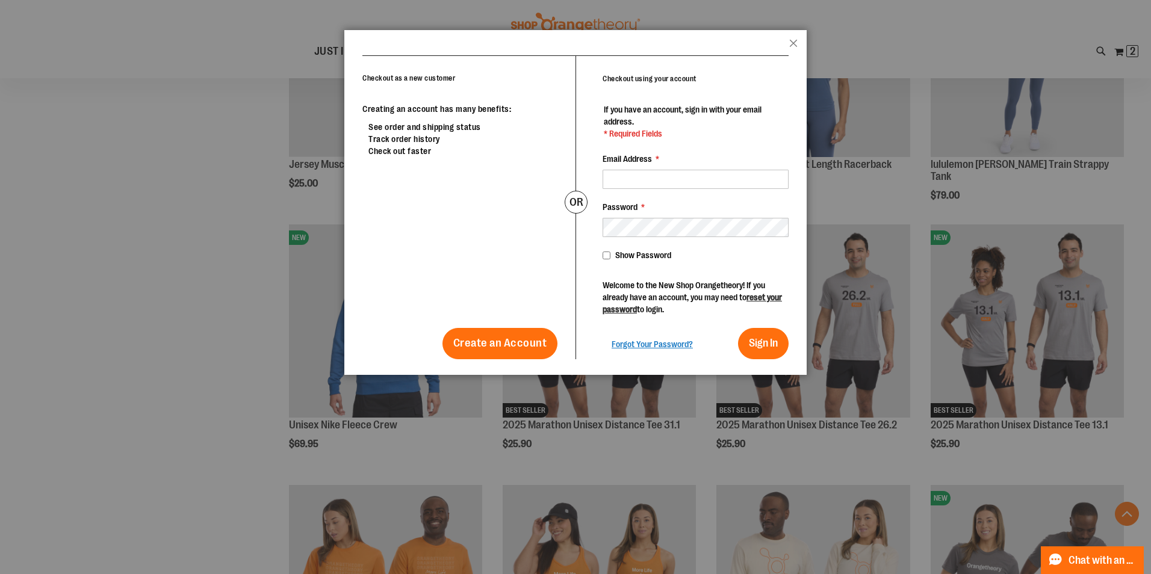
drag, startPoint x: 790, startPoint y: 40, endPoint x: 787, endPoint y: 19, distance: 20.7
click at [790, 38] on header "popup-authentication popup Close" at bounding box center [575, 42] width 462 height 25
click at [798, 39] on header "popup-authentication popup Close" at bounding box center [575, 42] width 462 height 25
click at [790, 49] on button "Close" at bounding box center [793, 47] width 8 height 16
